Goal: Entertainment & Leisure: Consume media (video, audio)

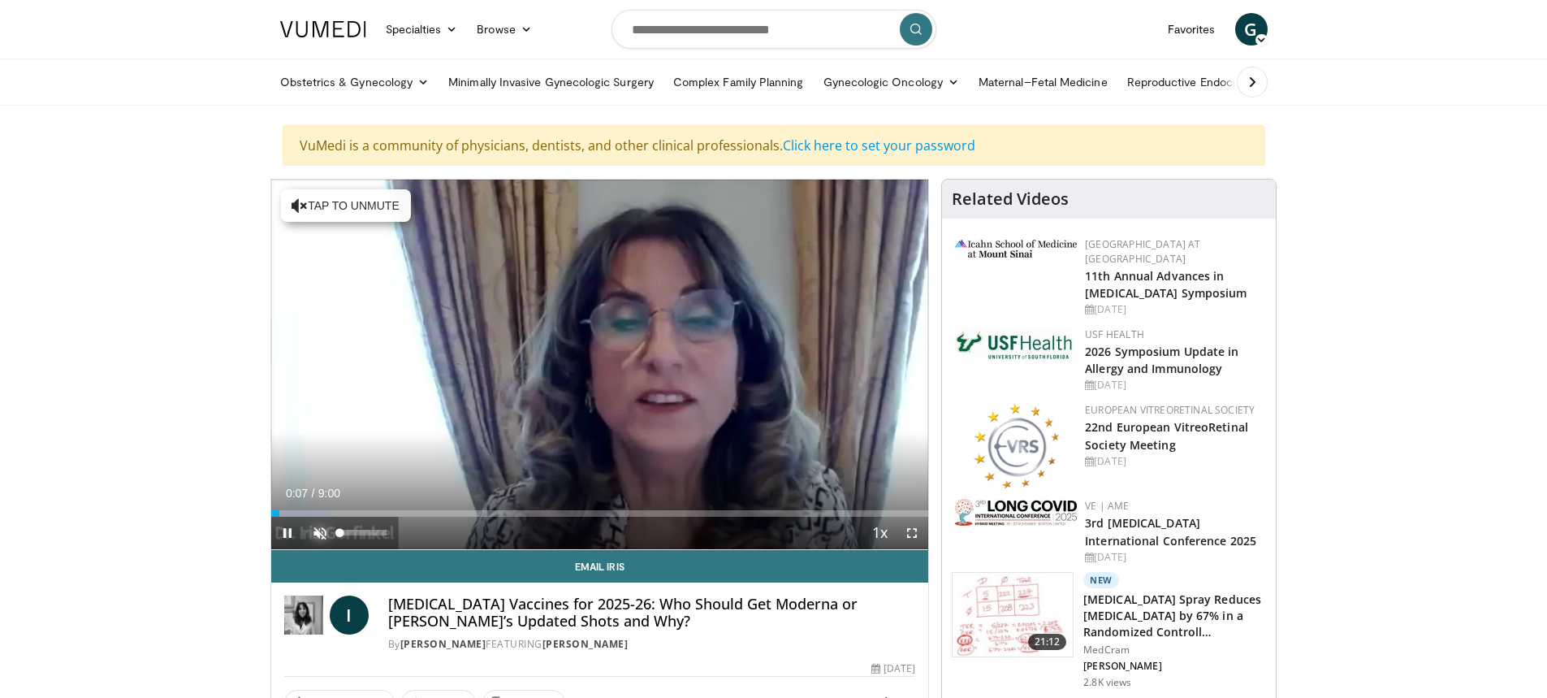
click at [320, 529] on span "Video Player" at bounding box center [320, 533] width 32 height 32
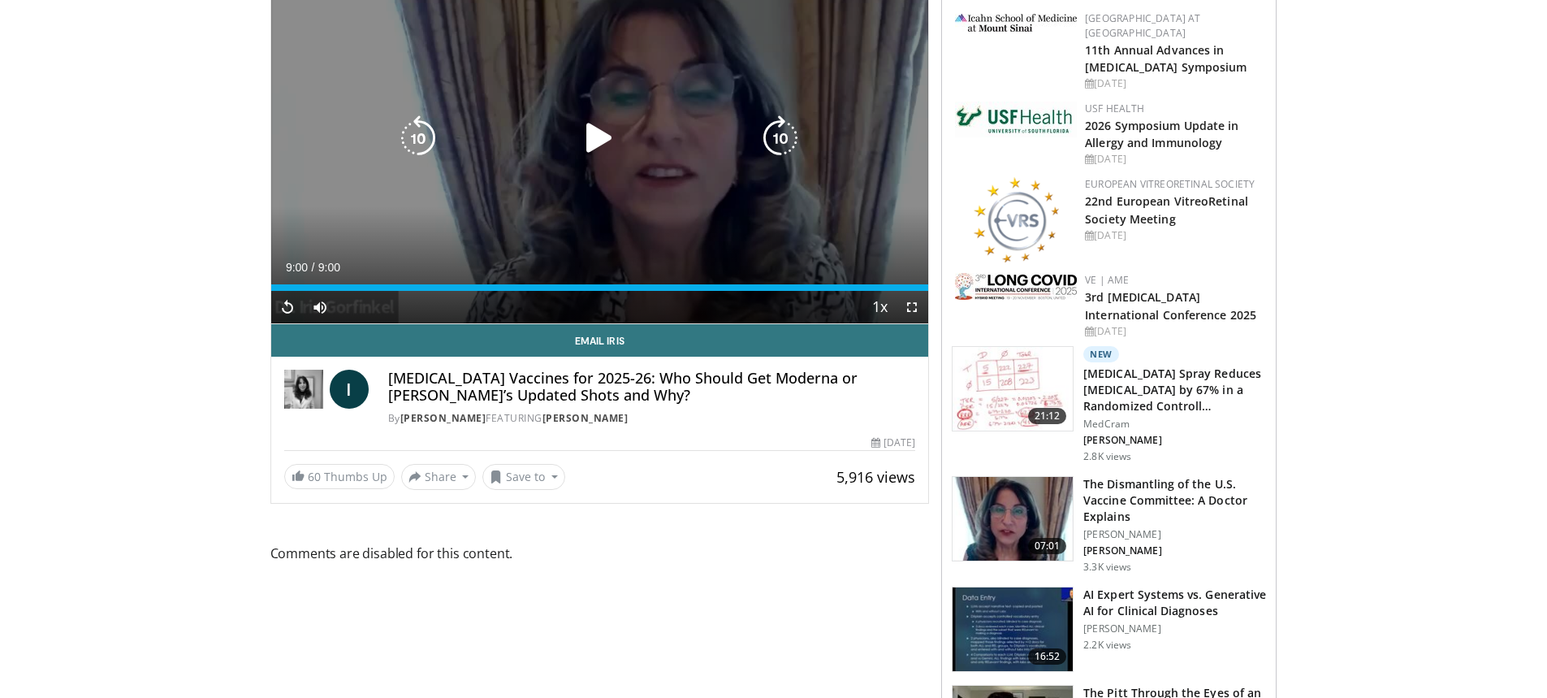
scroll to position [325, 0]
